Goal: Task Accomplishment & Management: Complete application form

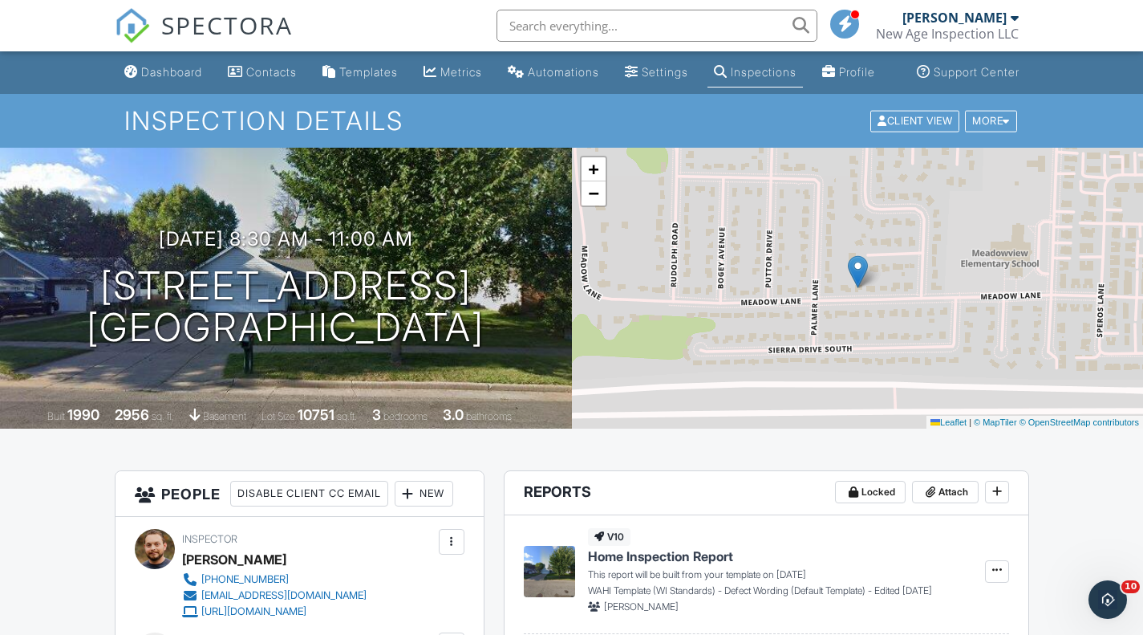
click at [764, 428] on div "+ − Leaflet | © MapTiler © OpenStreetMap contributors" at bounding box center [858, 288] width 572 height 281
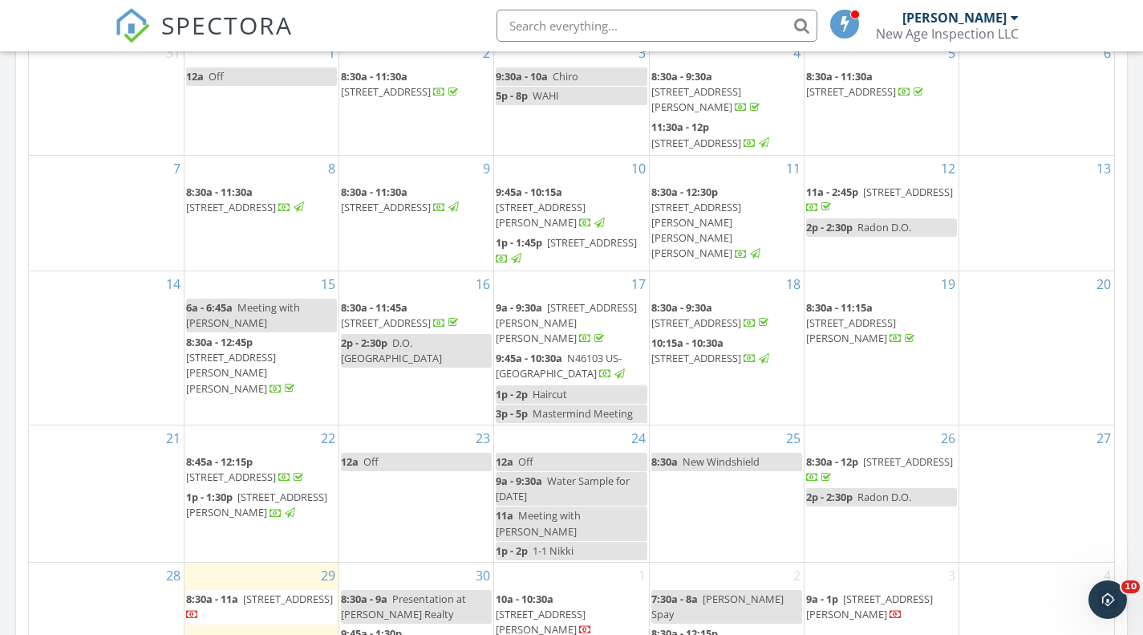
scroll to position [985, 0]
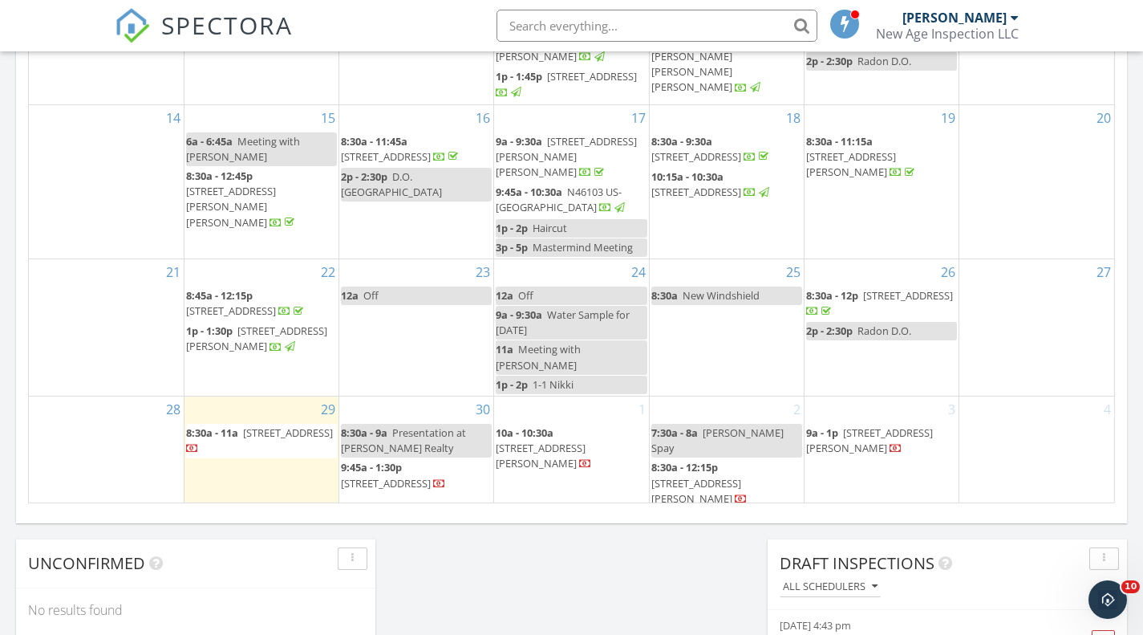
click at [274, 485] on div "29 8:30a - 11a 1930 Meadow Ln, Eau Claire 54701" at bounding box center [262, 453] width 154 height 114
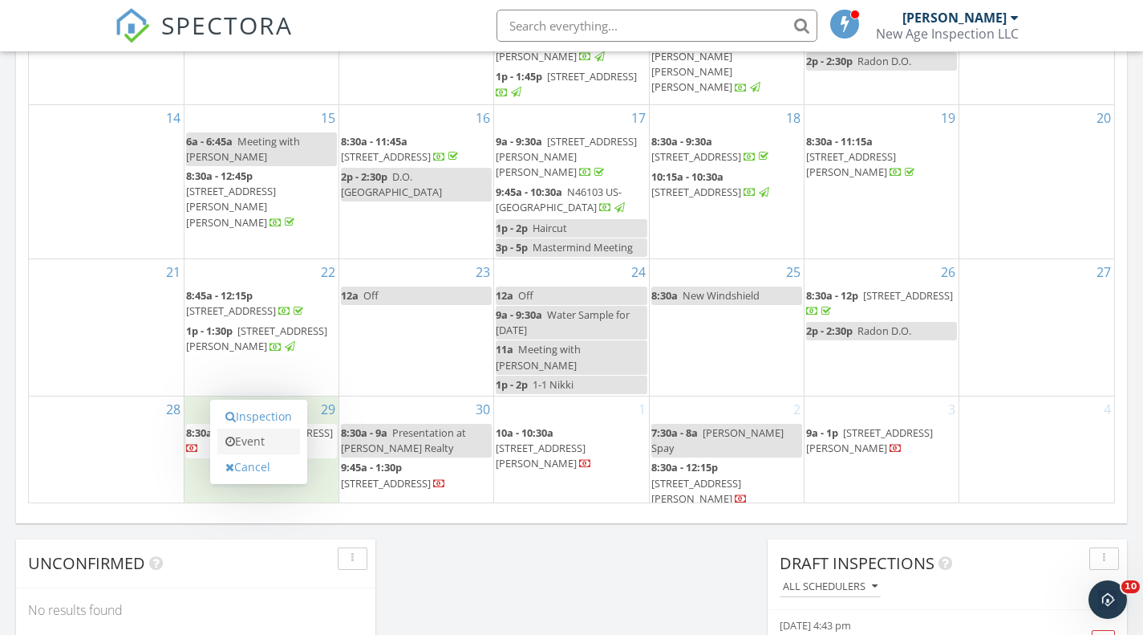
click at [289, 448] on link "Event" at bounding box center [258, 441] width 83 height 26
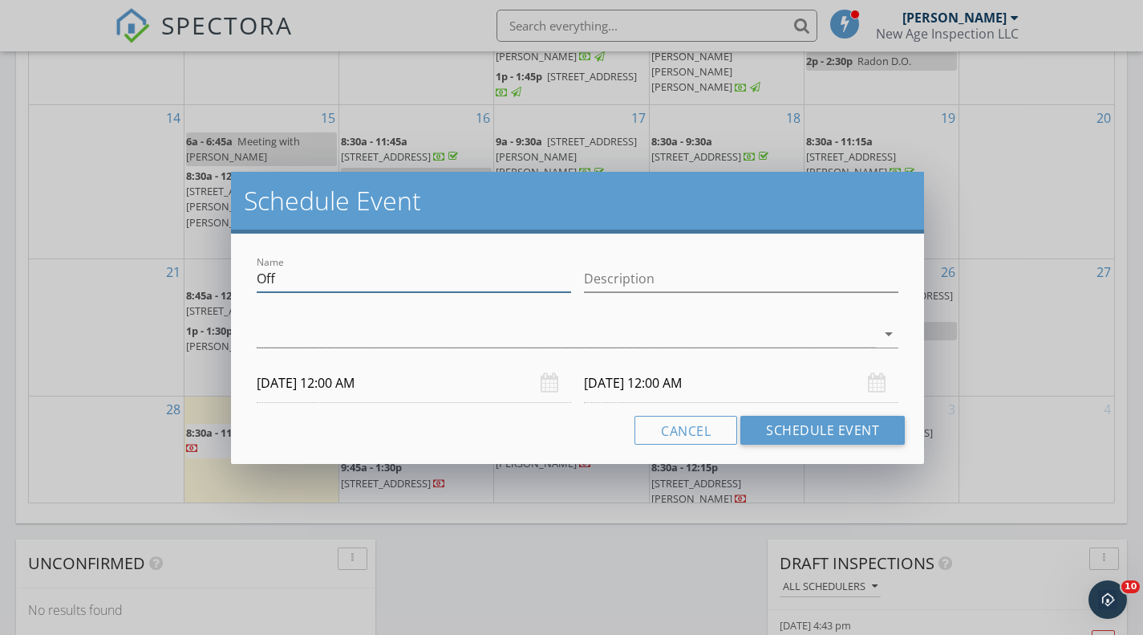
drag, startPoint x: 327, startPoint y: 280, endPoint x: 120, endPoint y: 264, distance: 207.6
click at [142, 269] on div "Schedule Event Name Off Description arrow_drop_down 09/29/2025 12:00 AM 09/30/2…" at bounding box center [571, 317] width 1143 height 635
type input "Radon D.O."
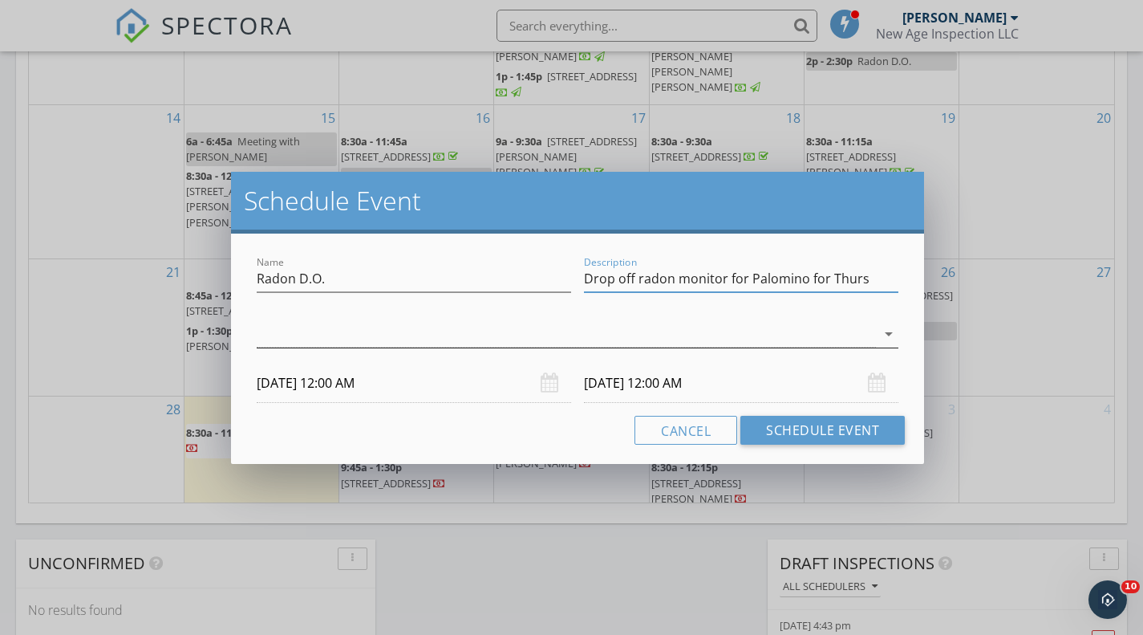
type input "Drop off radon monitor for Palomino for Thurs"
click at [397, 325] on div at bounding box center [566, 334] width 619 height 26
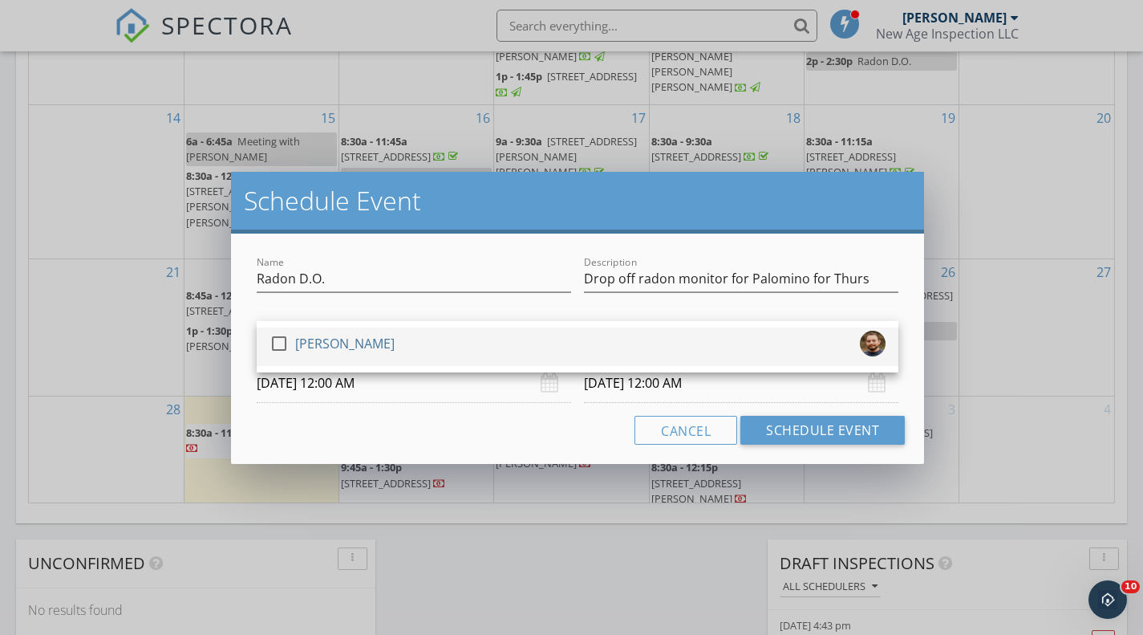
click at [415, 359] on div "check_box_outline_blank Jon Hempel" at bounding box center [578, 347] width 616 height 32
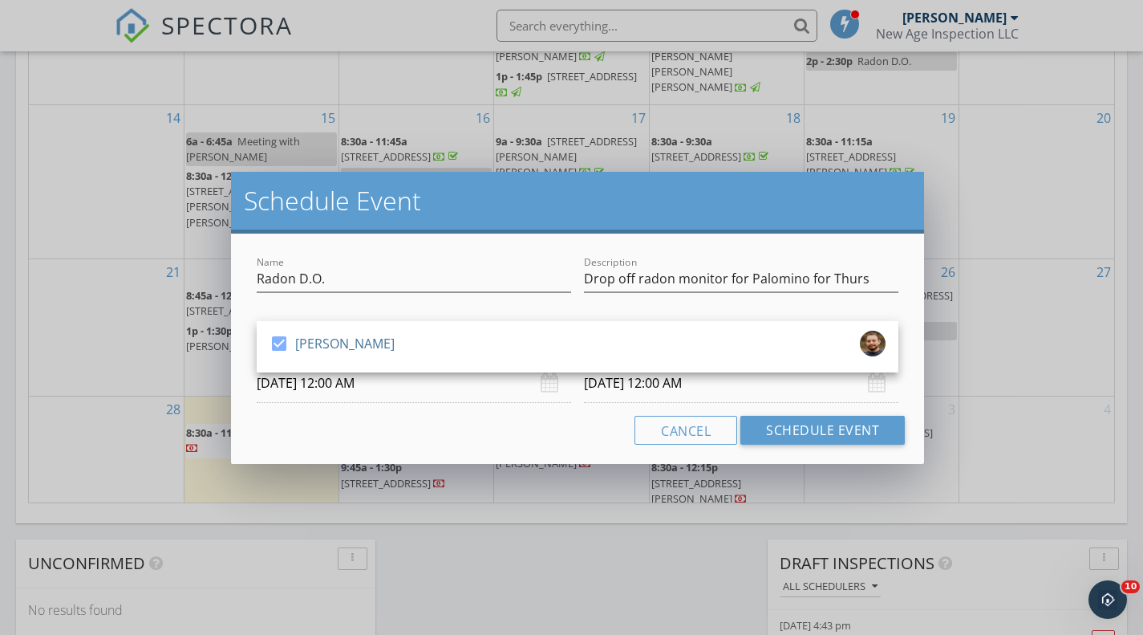
click at [411, 388] on input "09/29/2025 12:00 AM" at bounding box center [414, 382] width 314 height 39
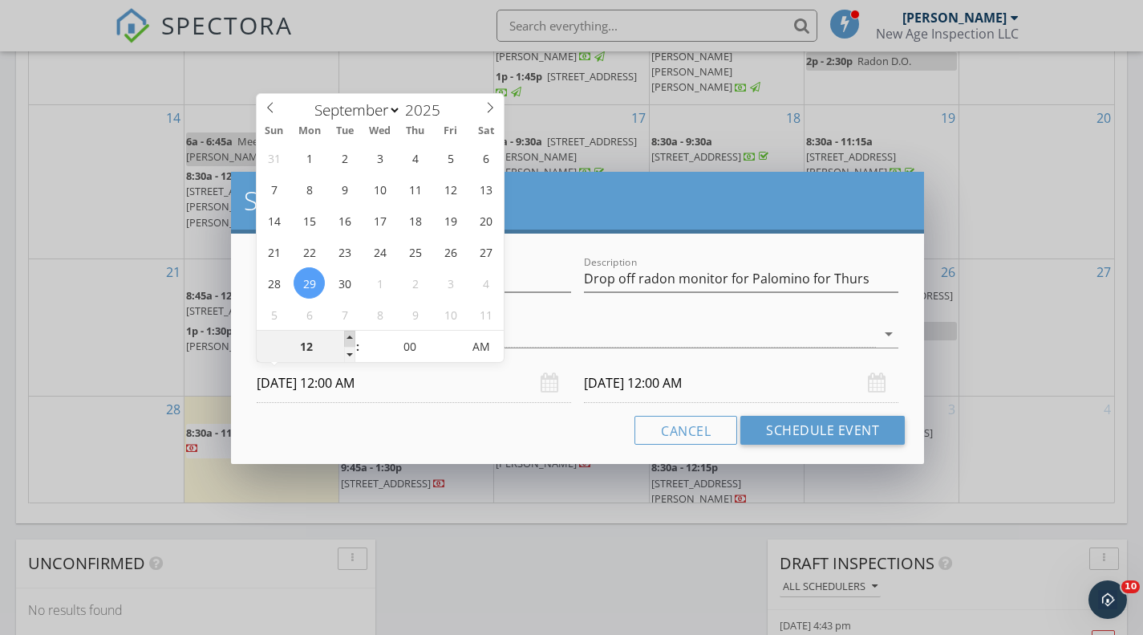
type input "01"
type input "09/29/2025 1:00 AM"
click at [349, 331] on span at bounding box center [349, 339] width 11 height 16
type input "02"
type input "09/29/2025 2:00 AM"
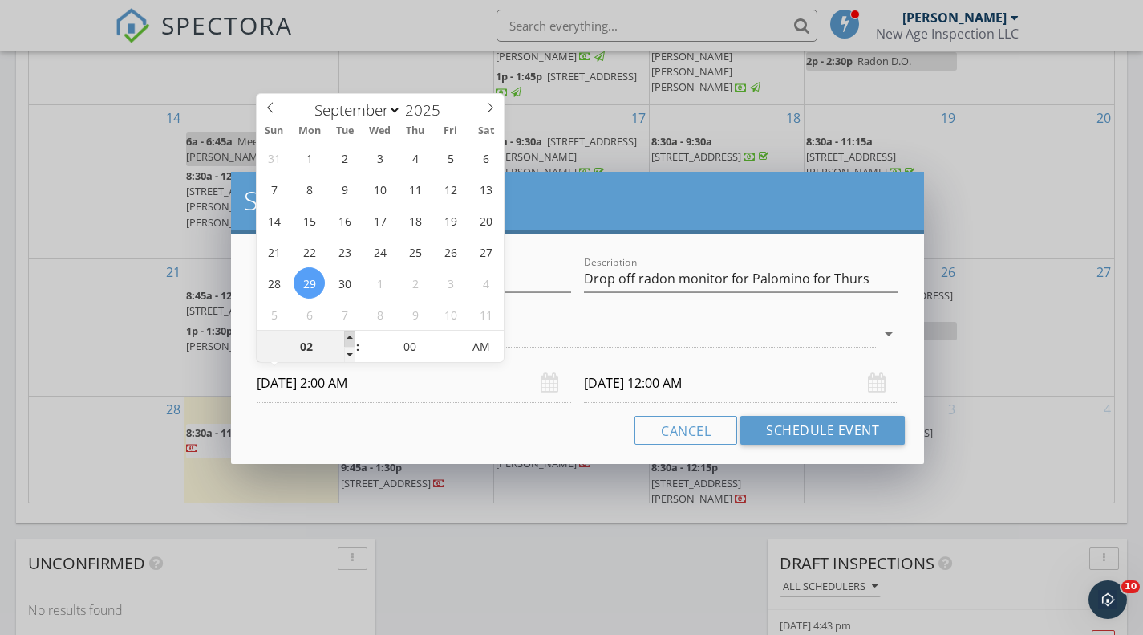
click at [349, 331] on span at bounding box center [349, 339] width 11 height 16
type input "02"
type input "09/30/2025 2:00 AM"
type input "09/29/2025 2:00 PM"
click at [489, 337] on span "AM" at bounding box center [481, 347] width 44 height 32
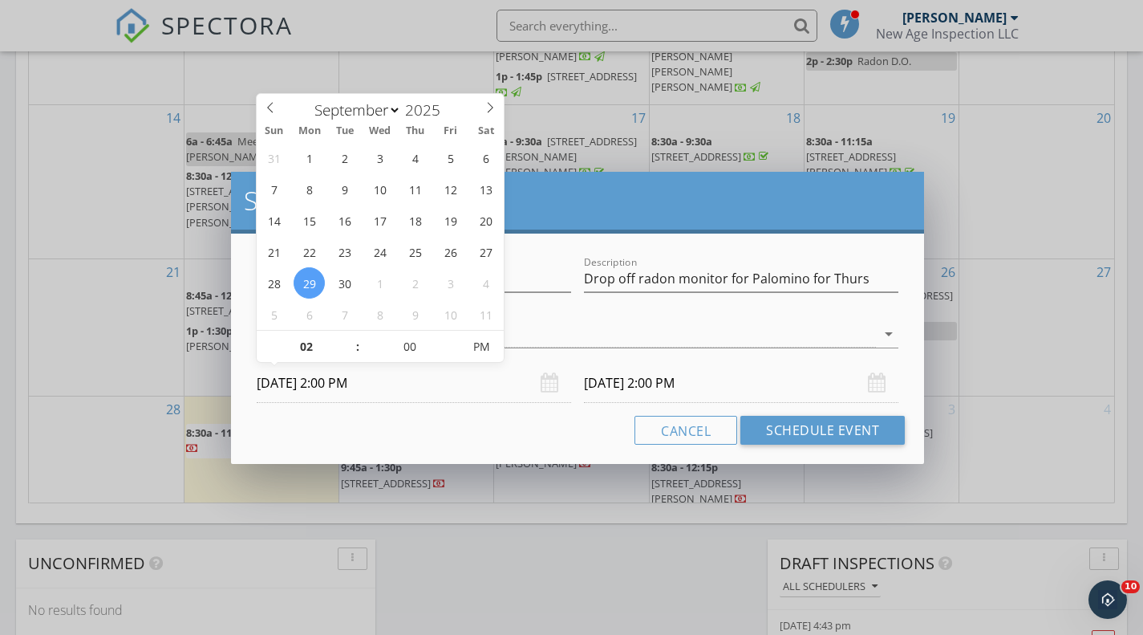
click at [650, 383] on input "09/30/2025 2:00 PM" at bounding box center [741, 382] width 314 height 39
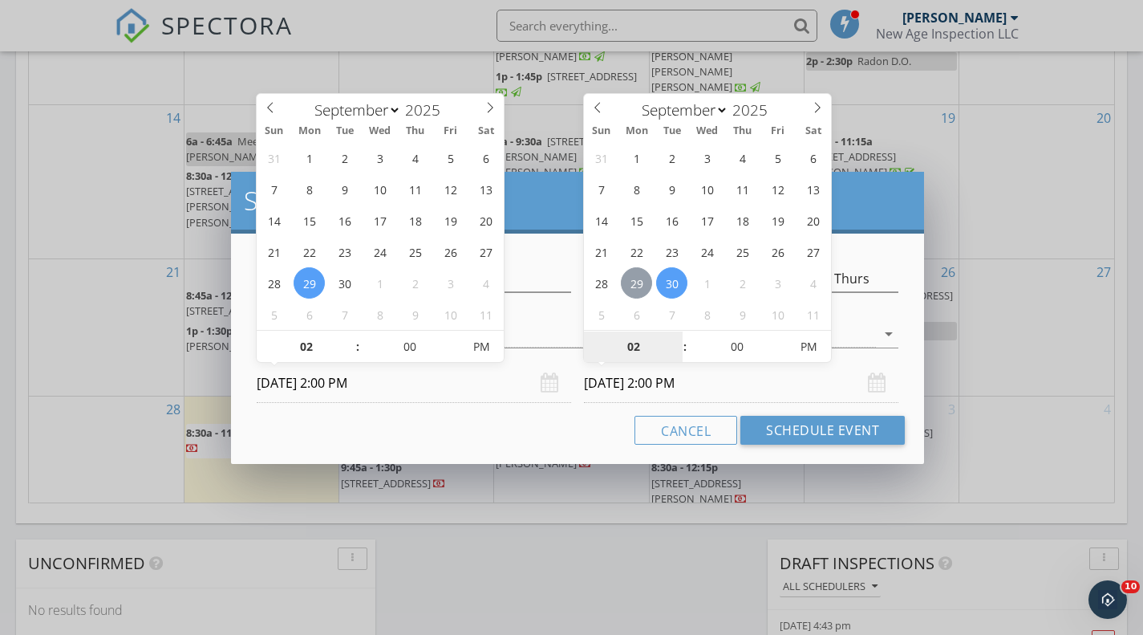
type input "09/29/2025 2:00 PM"
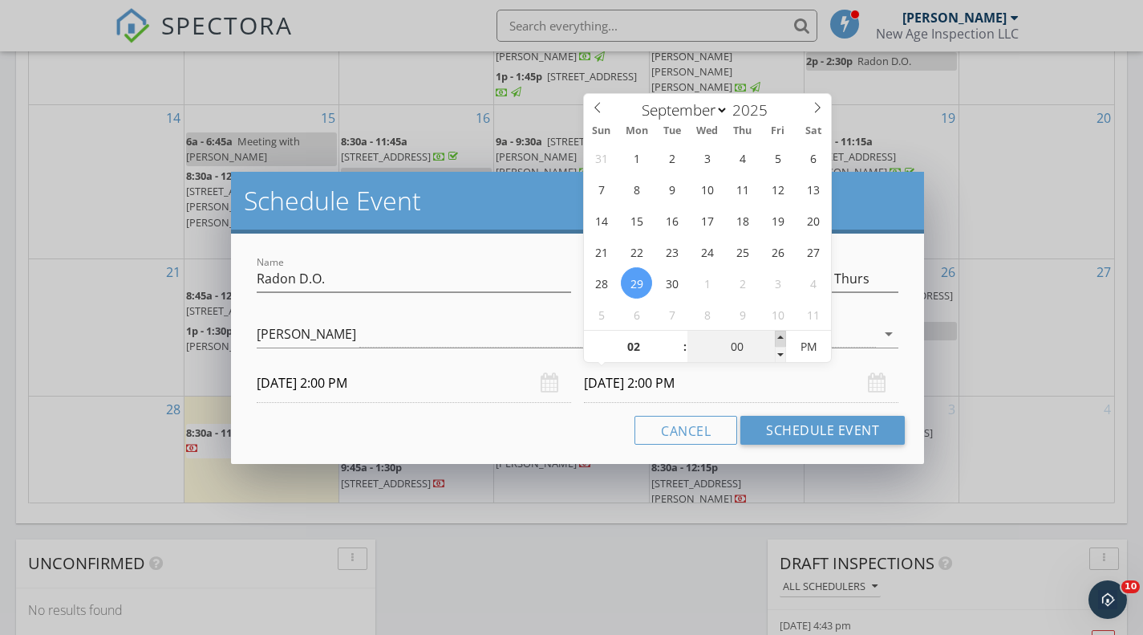
type input "05"
type input "09/29/2025 2:05 PM"
click at [780, 332] on span at bounding box center [780, 339] width 11 height 16
type input "10"
type input "09/29/2025 2:10 PM"
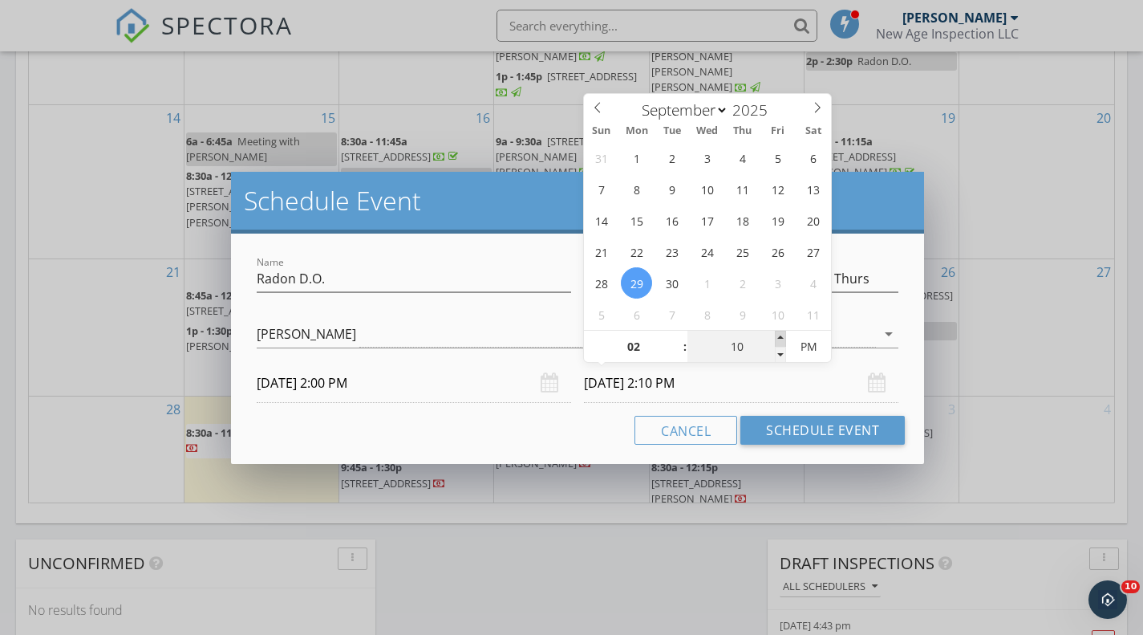
click at [780, 332] on span at bounding box center [780, 339] width 11 height 16
type input "15"
type input "09/29/2025 2:15 PM"
click at [780, 332] on span at bounding box center [780, 339] width 11 height 16
type input "20"
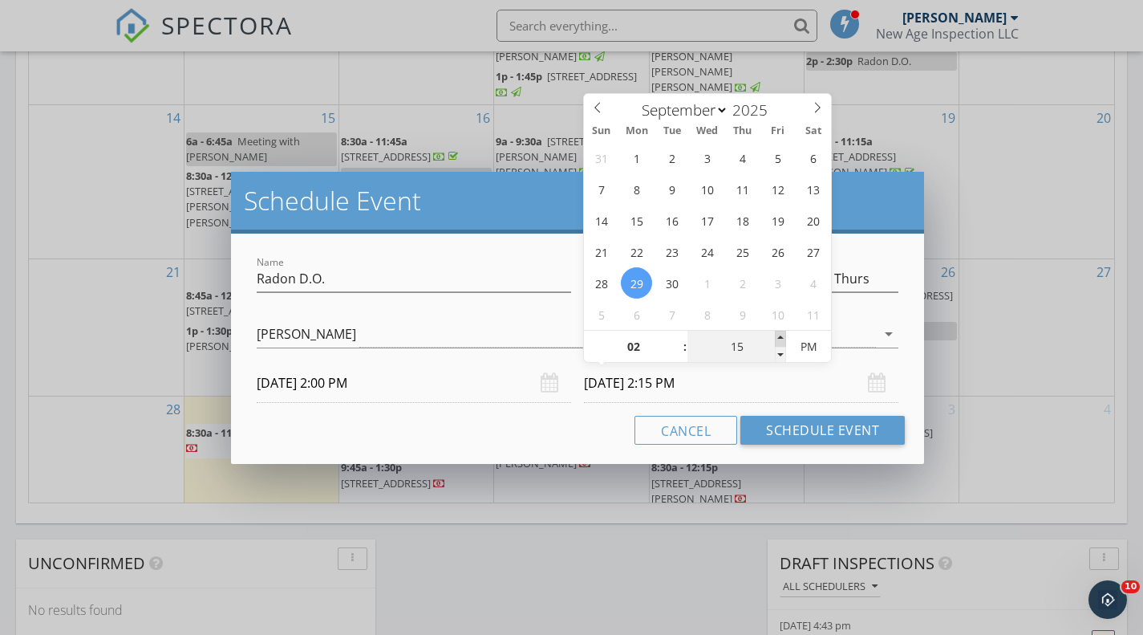
type input "09/29/2025 2:20 PM"
click at [780, 332] on span at bounding box center [780, 339] width 11 height 16
type input "25"
type input "09/29/2025 2:25 PM"
click at [780, 332] on span at bounding box center [780, 339] width 11 height 16
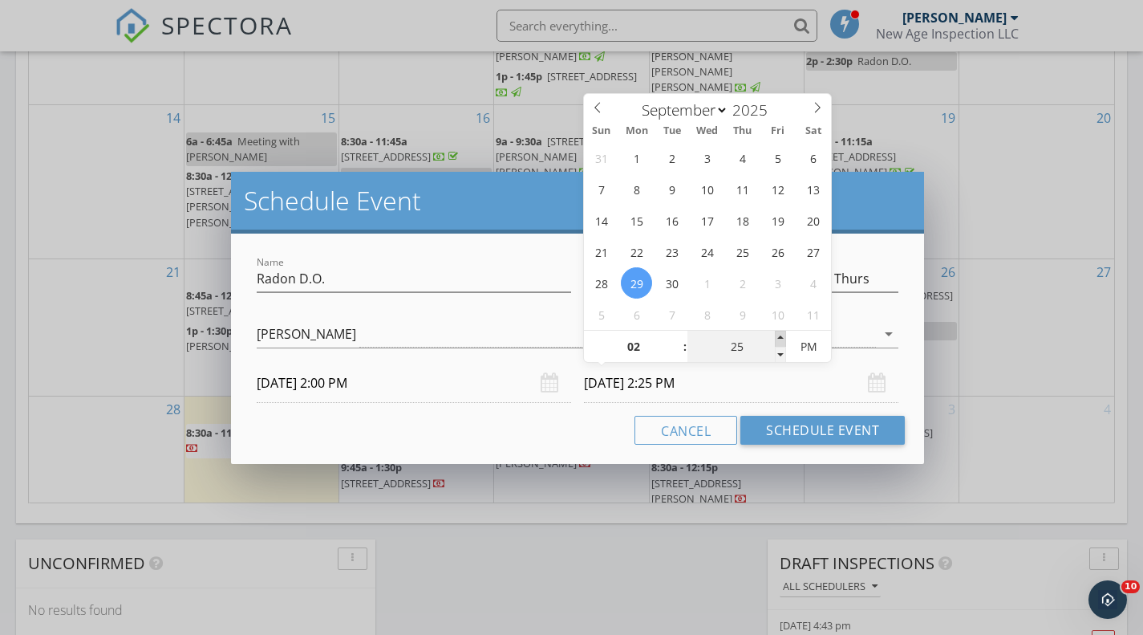
type input "30"
type input "09/29/2025 2:30 PM"
click at [780, 332] on span at bounding box center [780, 339] width 11 height 16
click at [797, 426] on button "Schedule Event" at bounding box center [823, 430] width 164 height 29
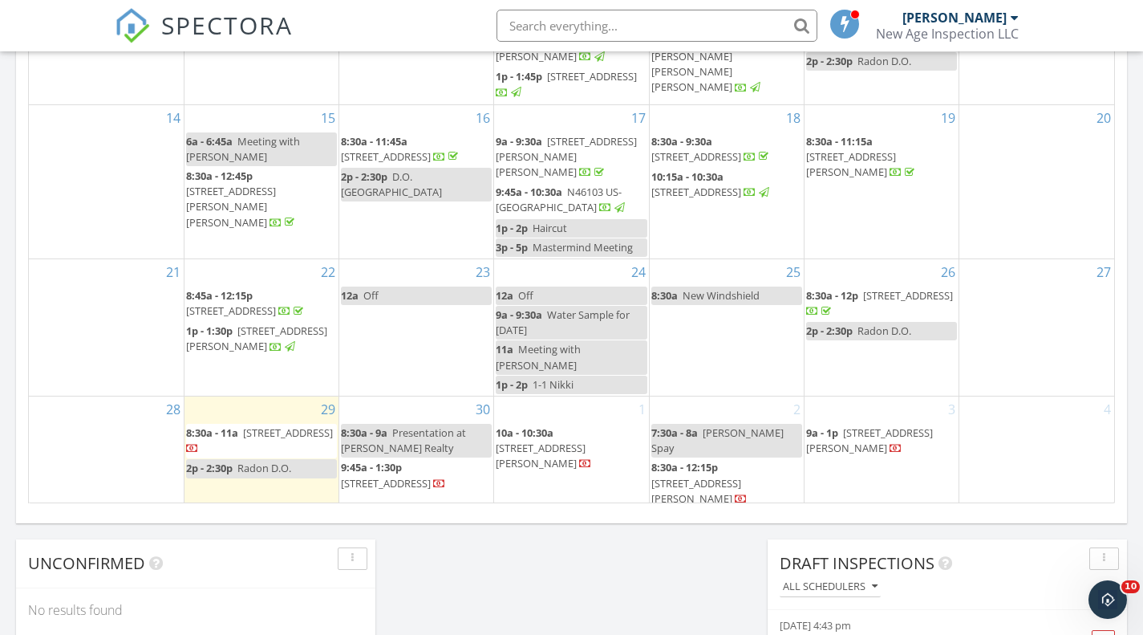
scroll to position [595, 0]
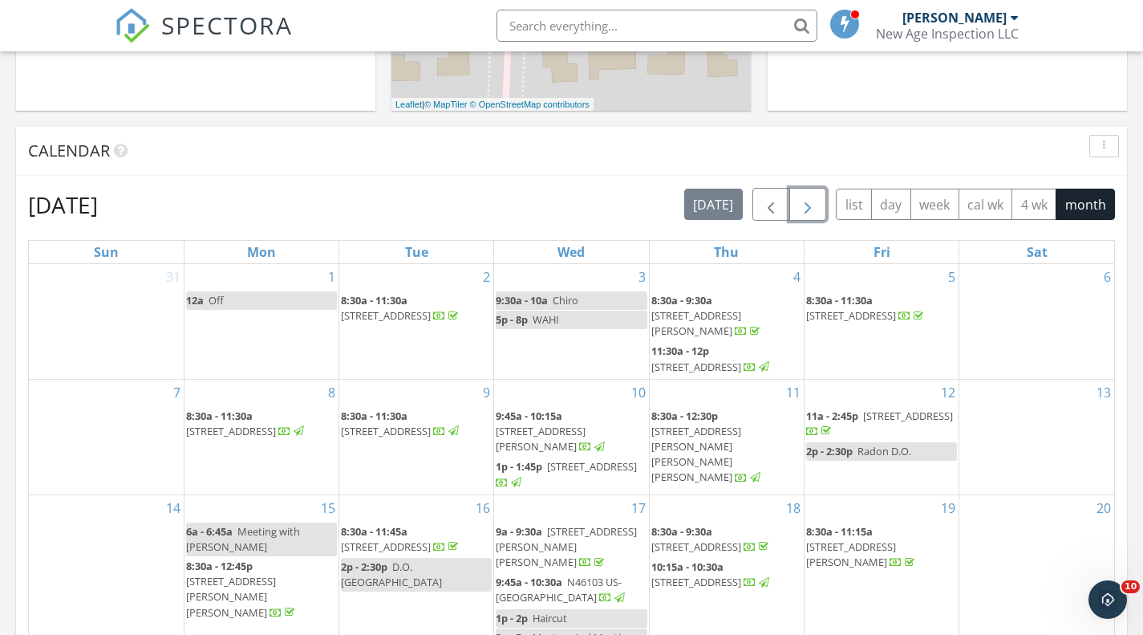
click at [805, 209] on span "button" at bounding box center [807, 204] width 19 height 19
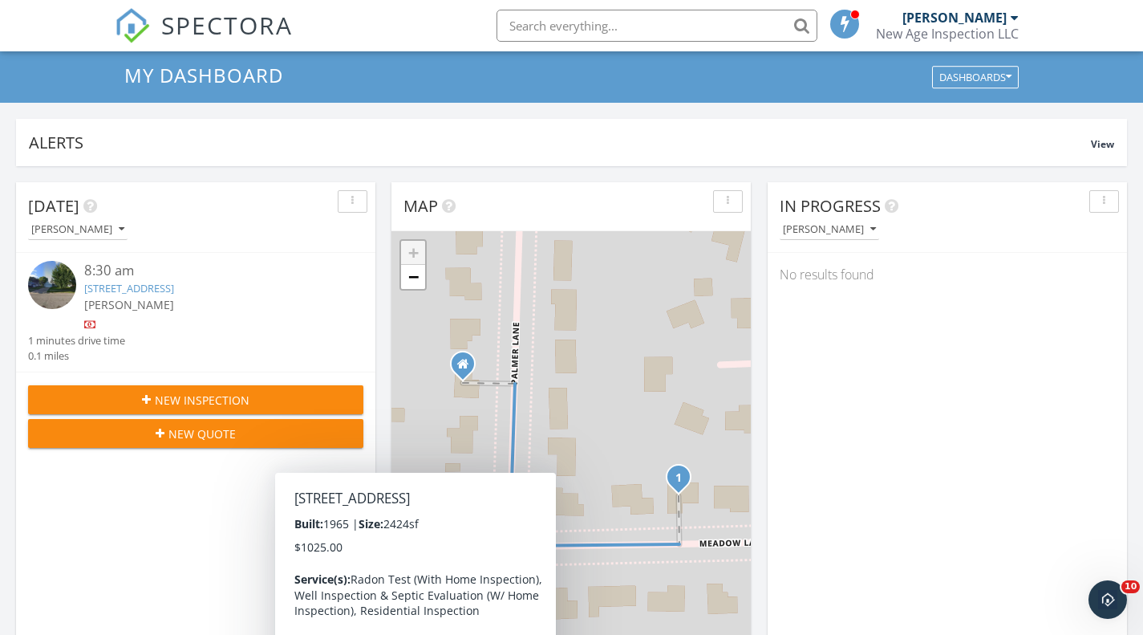
scroll to position [0, 0]
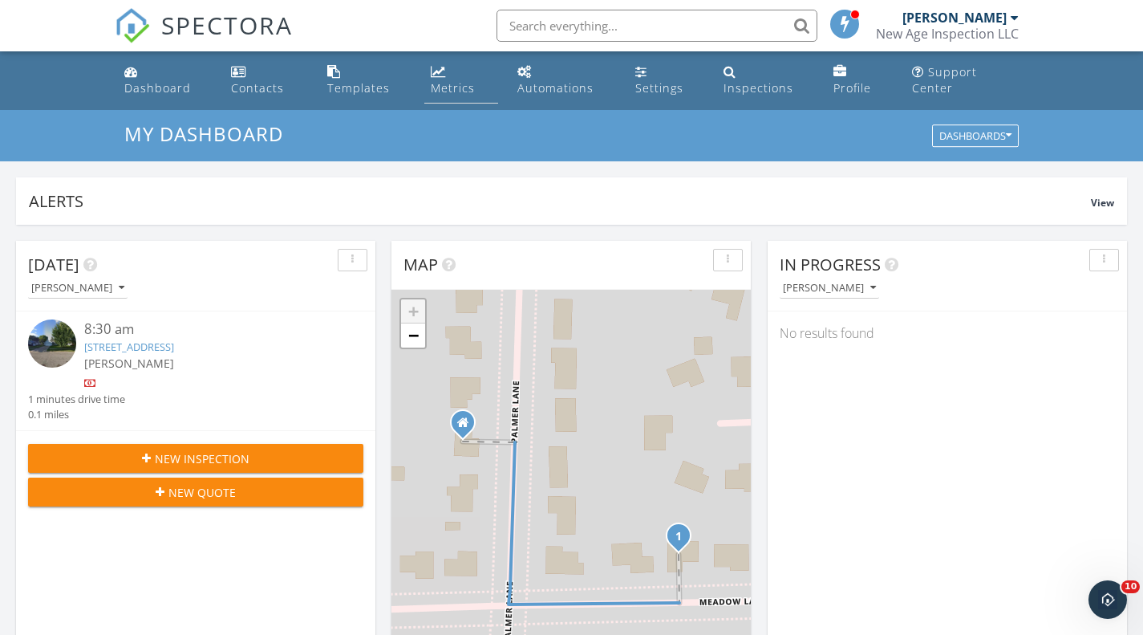
click at [454, 81] on div "Metrics" at bounding box center [453, 87] width 44 height 15
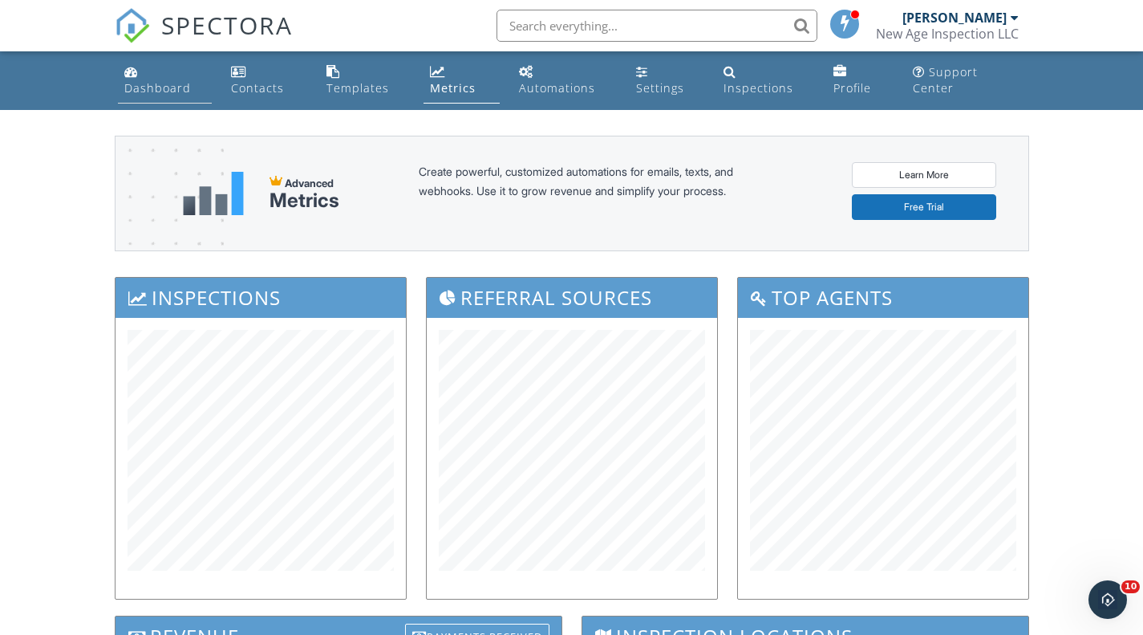
click at [163, 85] on div "Dashboard" at bounding box center [157, 87] width 67 height 15
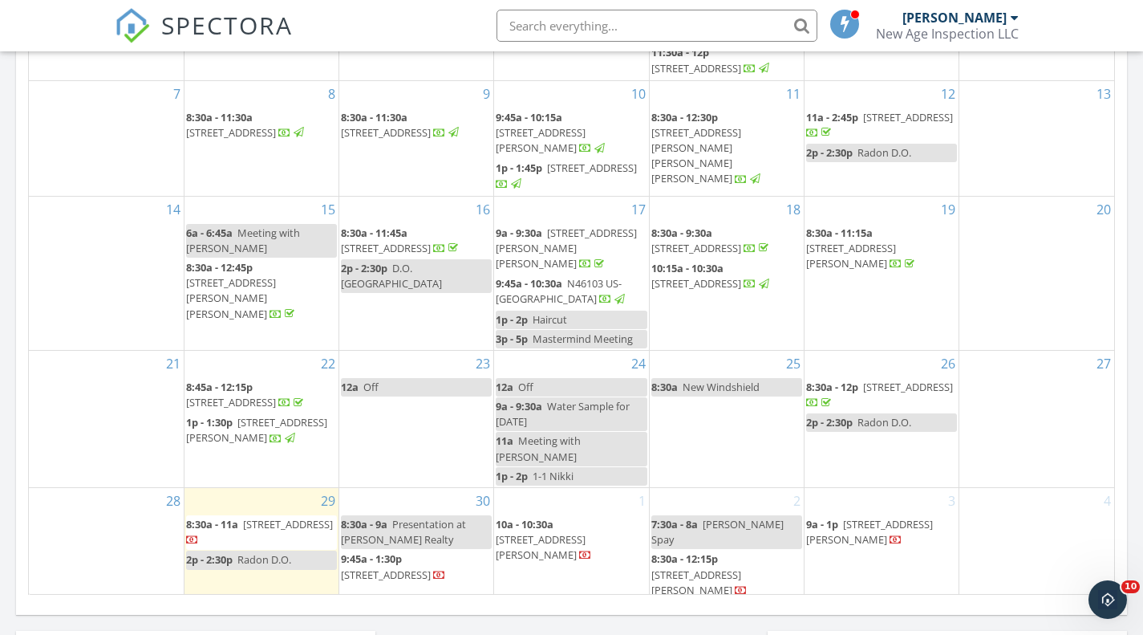
scroll to position [894, 0]
